Goal: Task Accomplishment & Management: Manage account settings

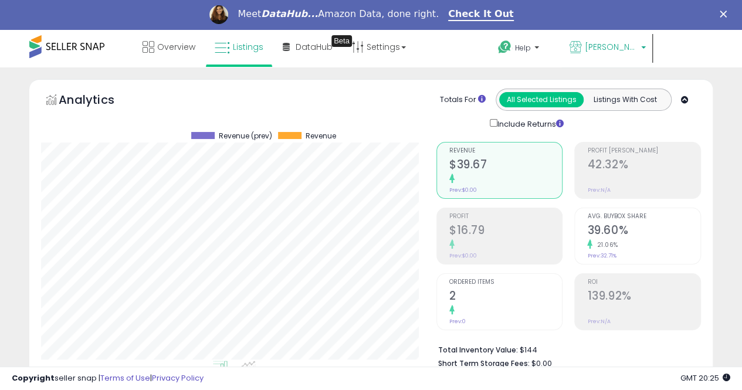
click at [623, 49] on span "[PERSON_NAME] Online Stores" at bounding box center [611, 47] width 53 height 12
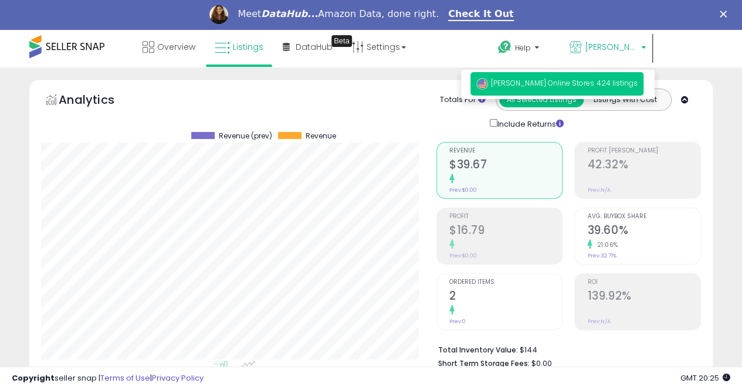
click at [556, 70] on p "Hi [PERSON_NAME]" at bounding box center [522, 77] width 67 height 15
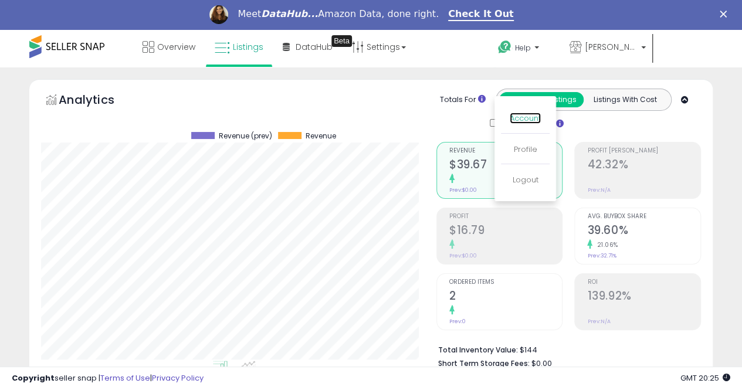
click at [541, 113] on link "Account" at bounding box center [525, 118] width 31 height 11
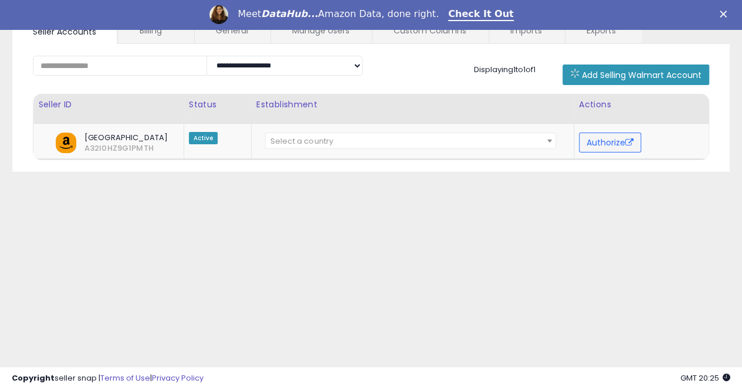
scroll to position [59, 0]
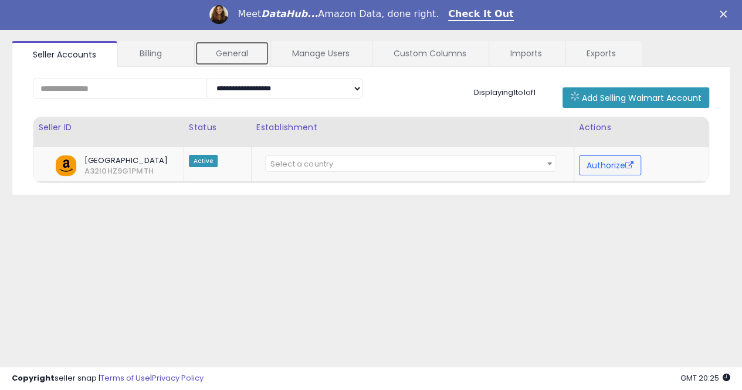
click at [229, 52] on link "General" at bounding box center [232, 53] width 74 height 25
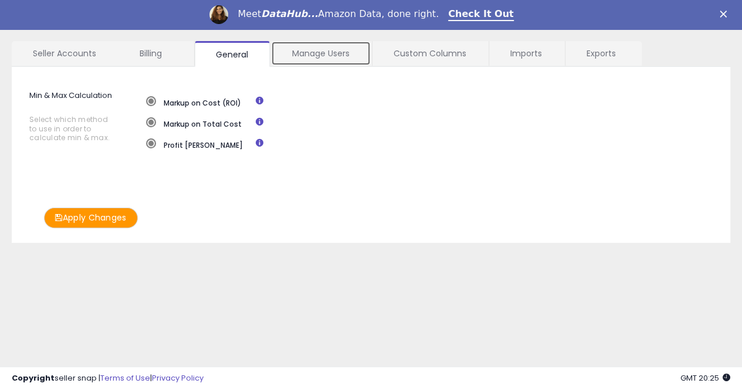
click at [306, 56] on link "Manage Users" at bounding box center [321, 53] width 100 height 25
